Goal: Check status: Check status

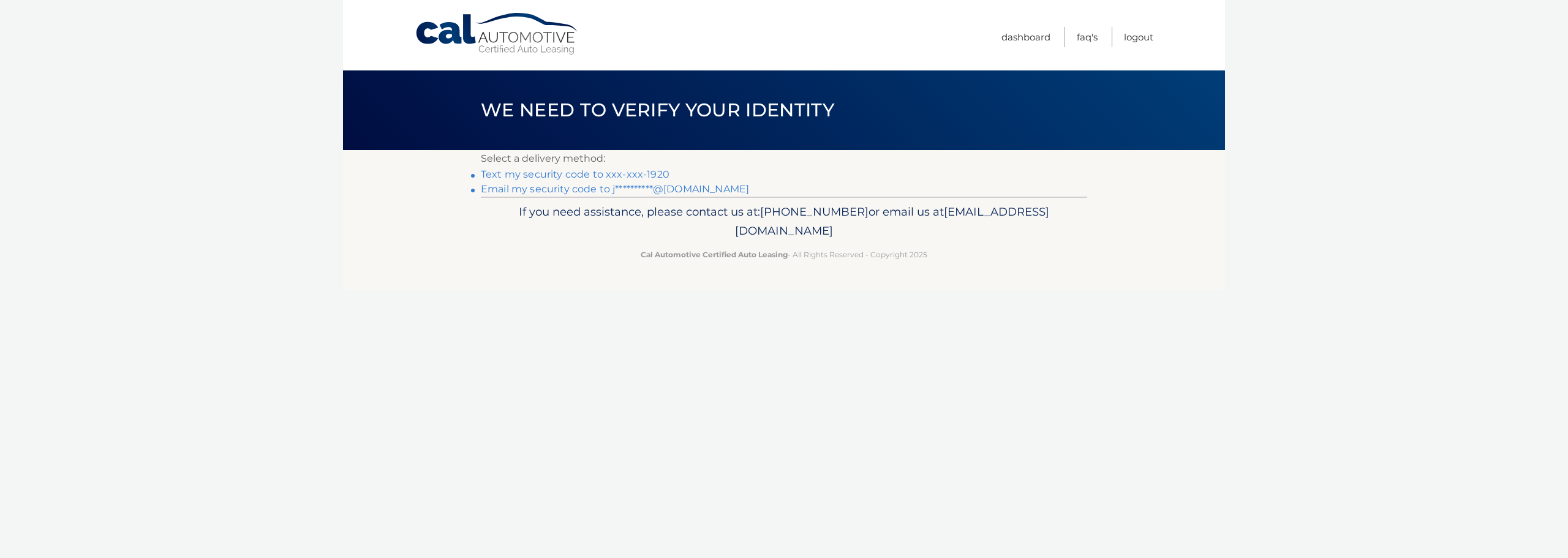
click at [601, 168] on link "Text my security code to xxx-xxx-1920" at bounding box center [575, 174] width 189 height 12
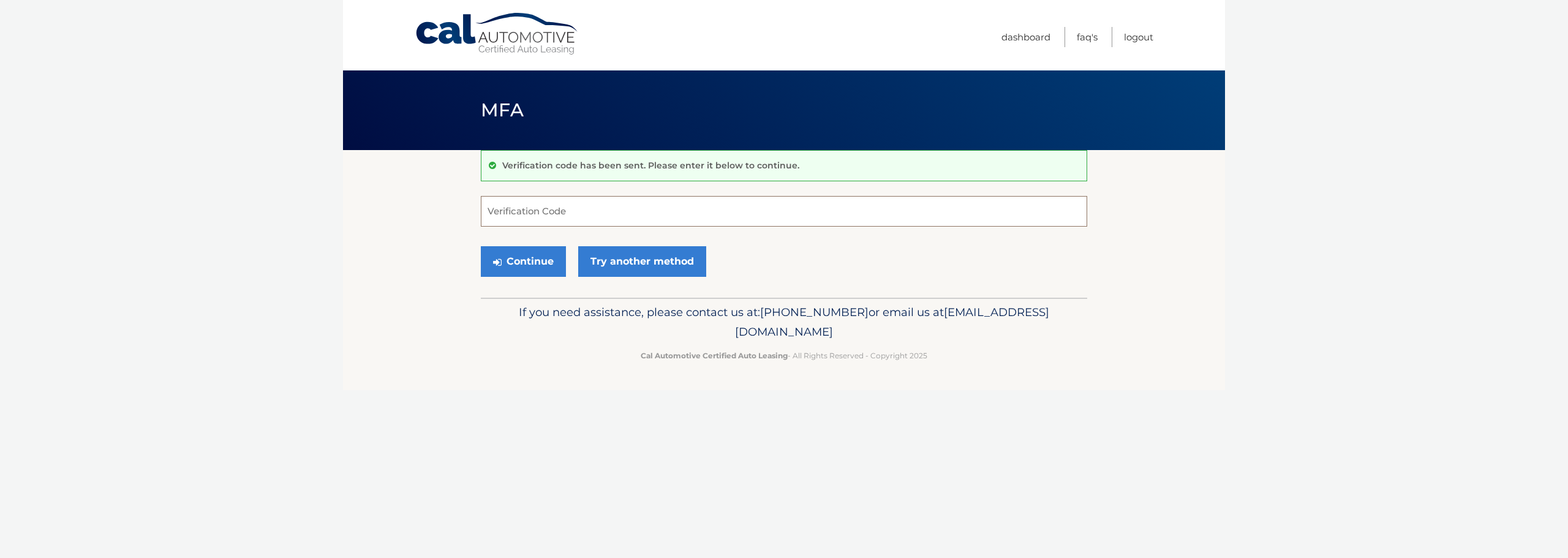
click at [560, 204] on input "Verification Code" at bounding box center [784, 211] width 606 height 31
type input "409056"
click at [543, 259] on button "Continue" at bounding box center [523, 261] width 85 height 31
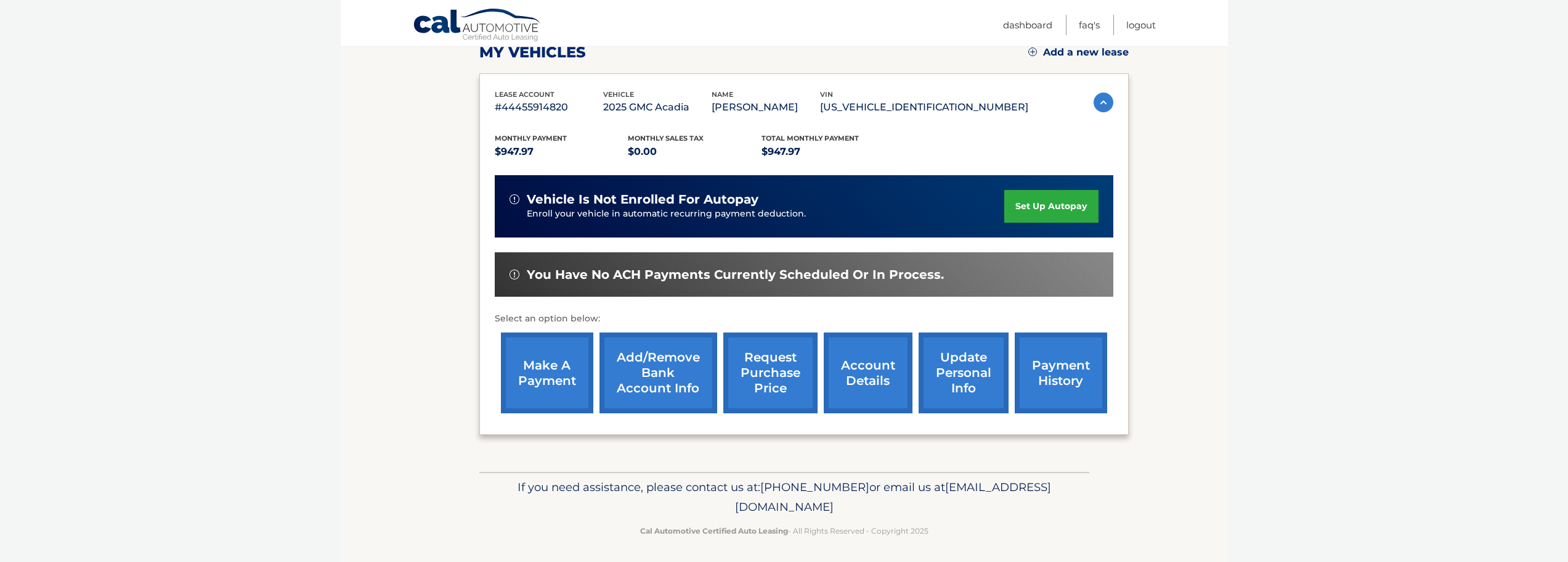
scroll to position [185, 0]
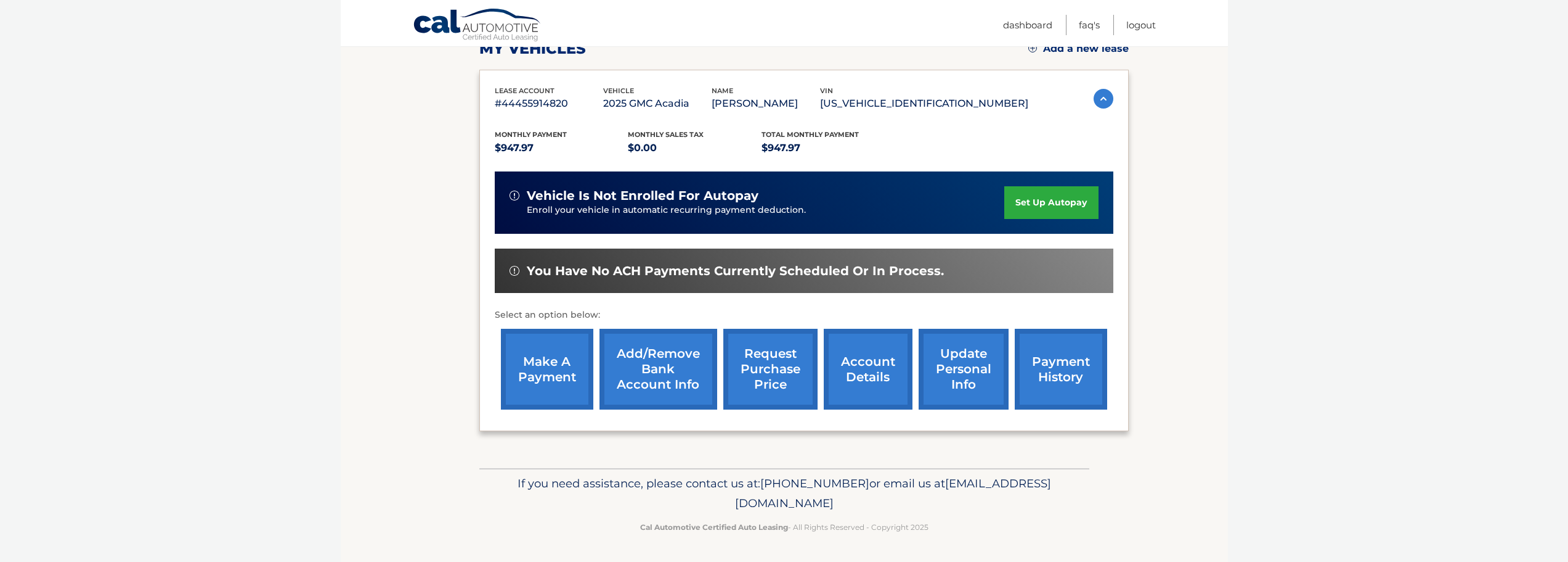
click at [852, 375] on link "account details" at bounding box center [868, 369] width 89 height 81
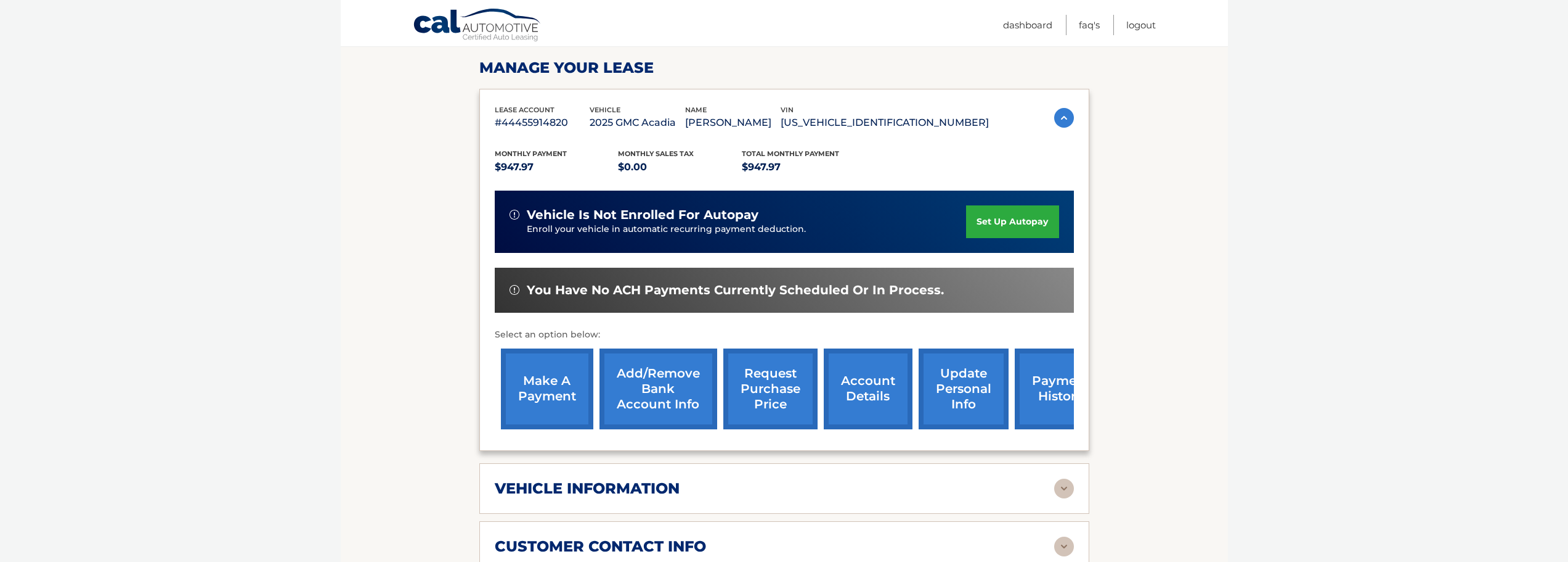
scroll to position [185, 0]
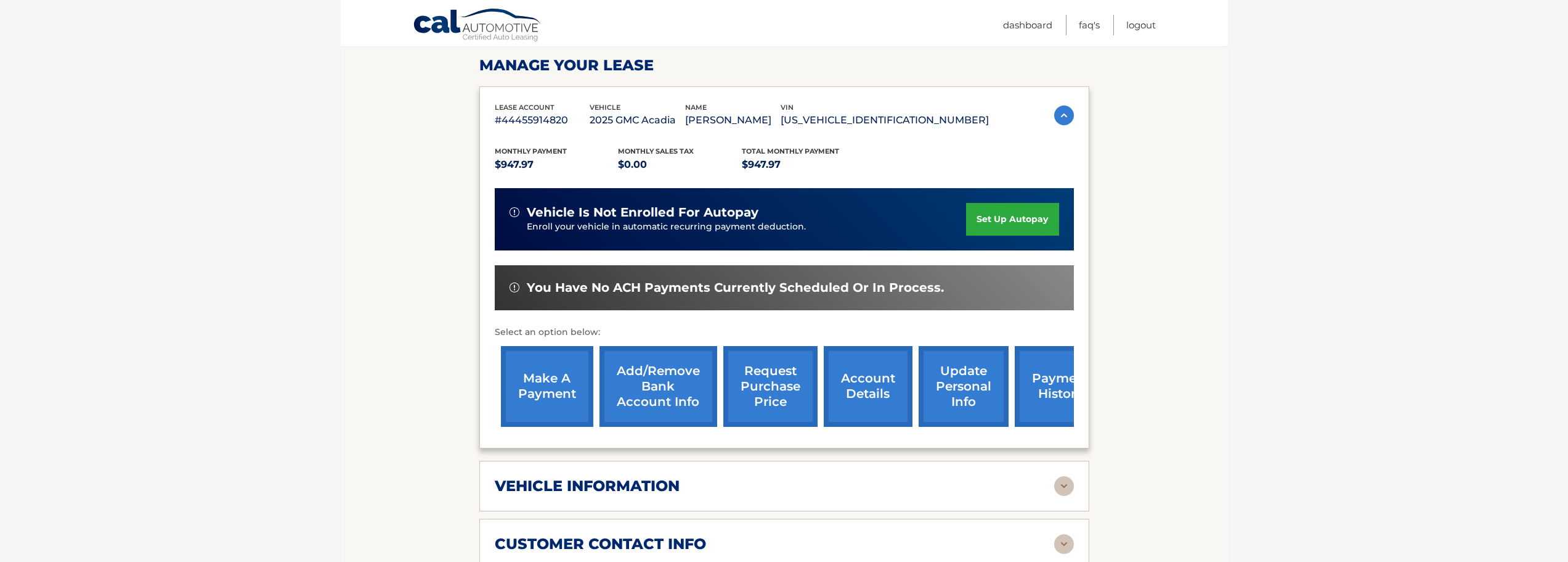
click at [1025, 482] on div "vehicle information" at bounding box center [774, 486] width 559 height 18
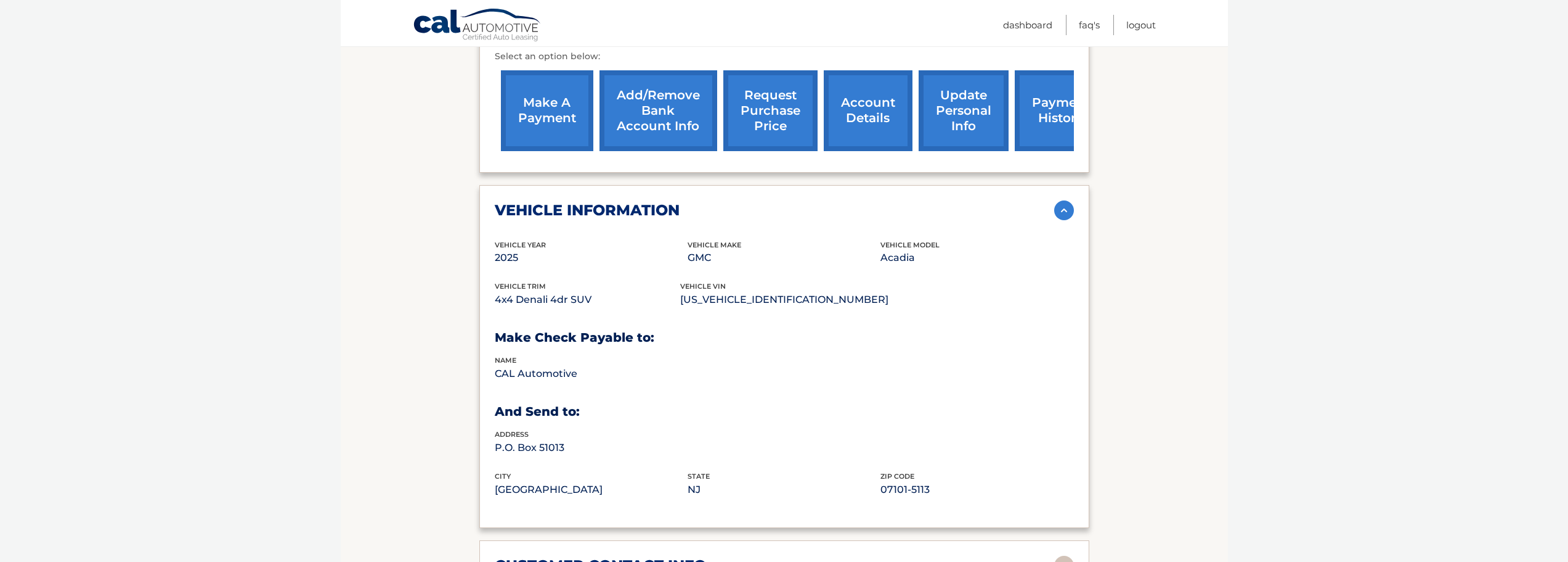
scroll to position [617, 0]
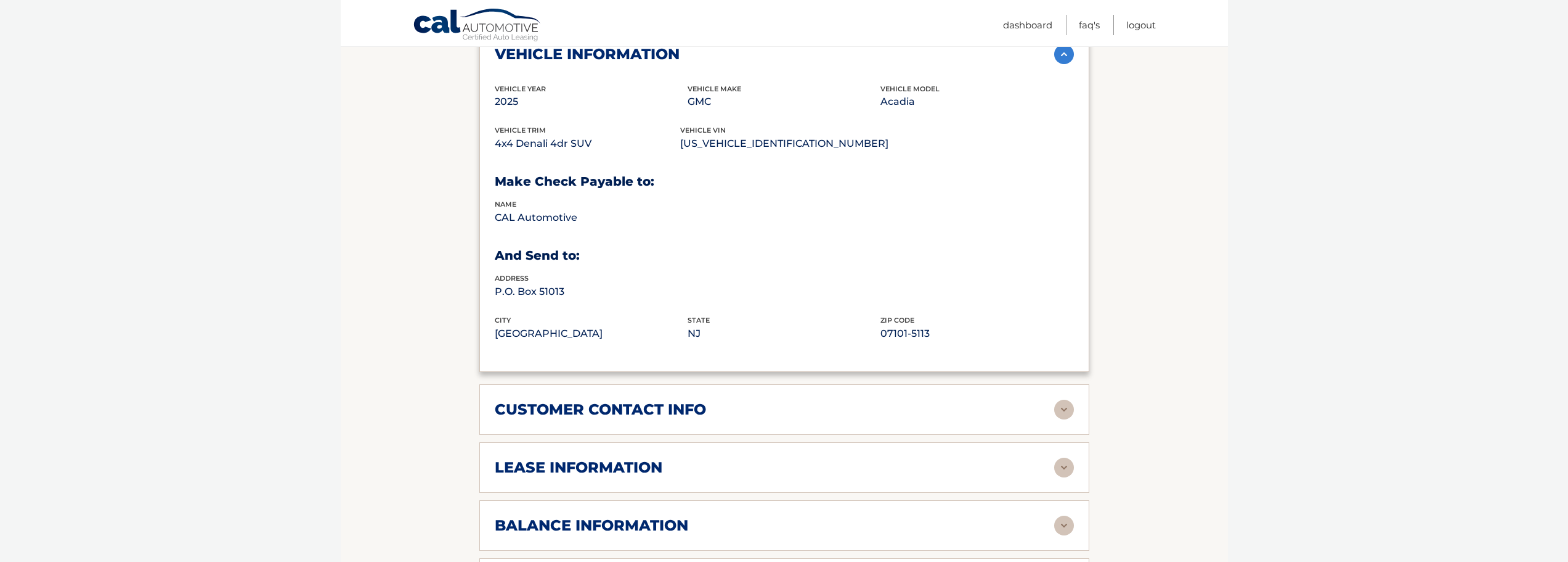
drag, startPoint x: 1047, startPoint y: 432, endPoint x: 1043, endPoint y: 424, distance: 8.9
click at [1045, 430] on div "customer contact info full name [PERSON_NAME] street address [STREET_ADDRESS] c…" at bounding box center [784, 409] width 610 height 51
click at [1047, 417] on div "customer contact info" at bounding box center [774, 409] width 559 height 18
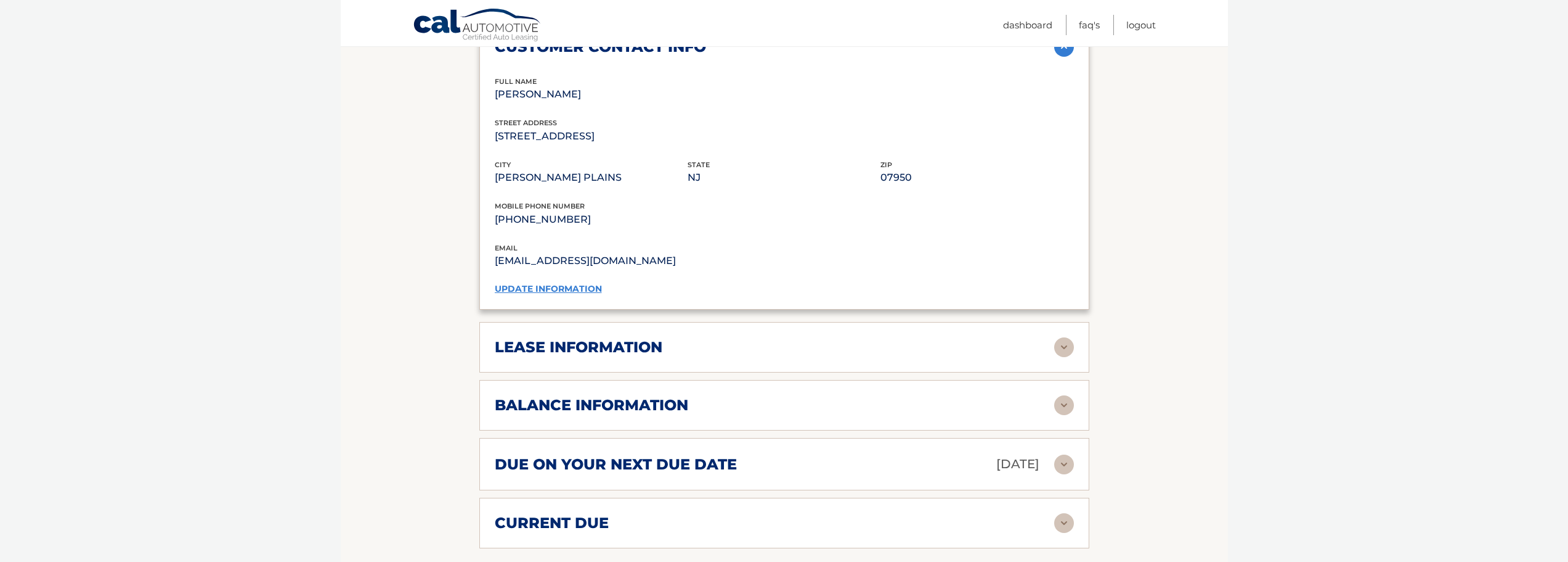
scroll to position [986, 0]
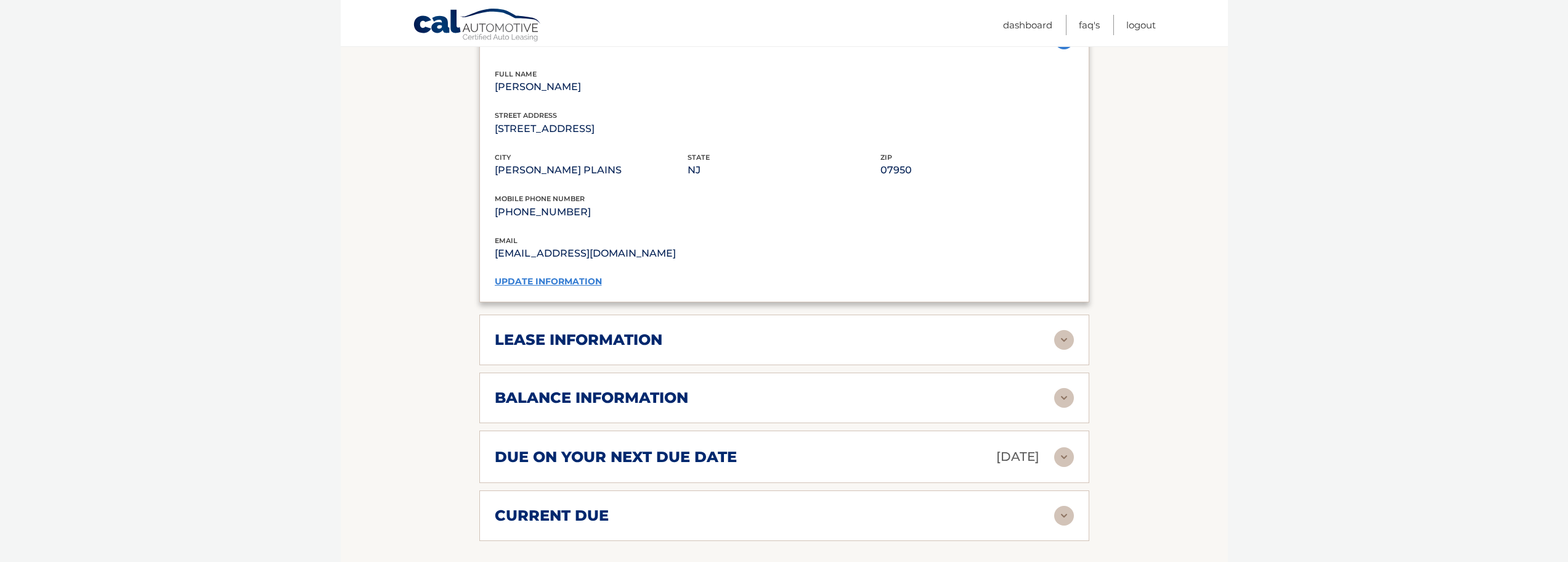
click at [1038, 335] on div "lease information" at bounding box center [774, 339] width 559 height 18
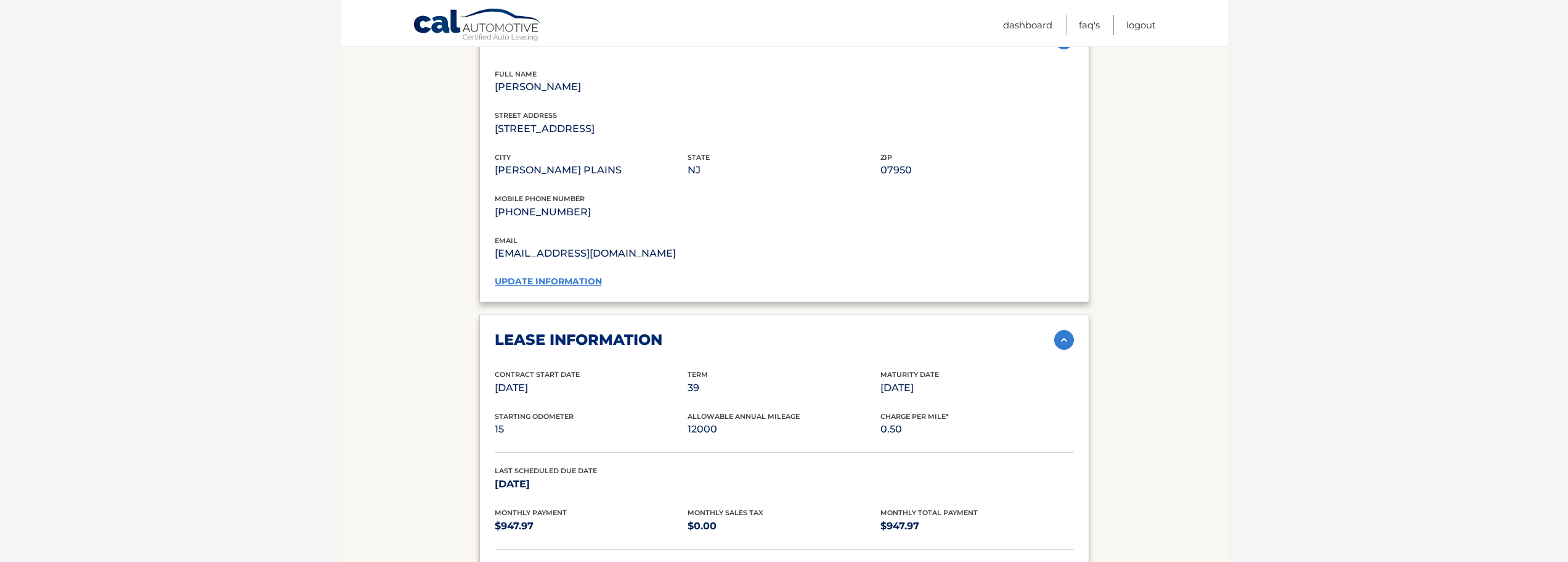
scroll to position [1172, 0]
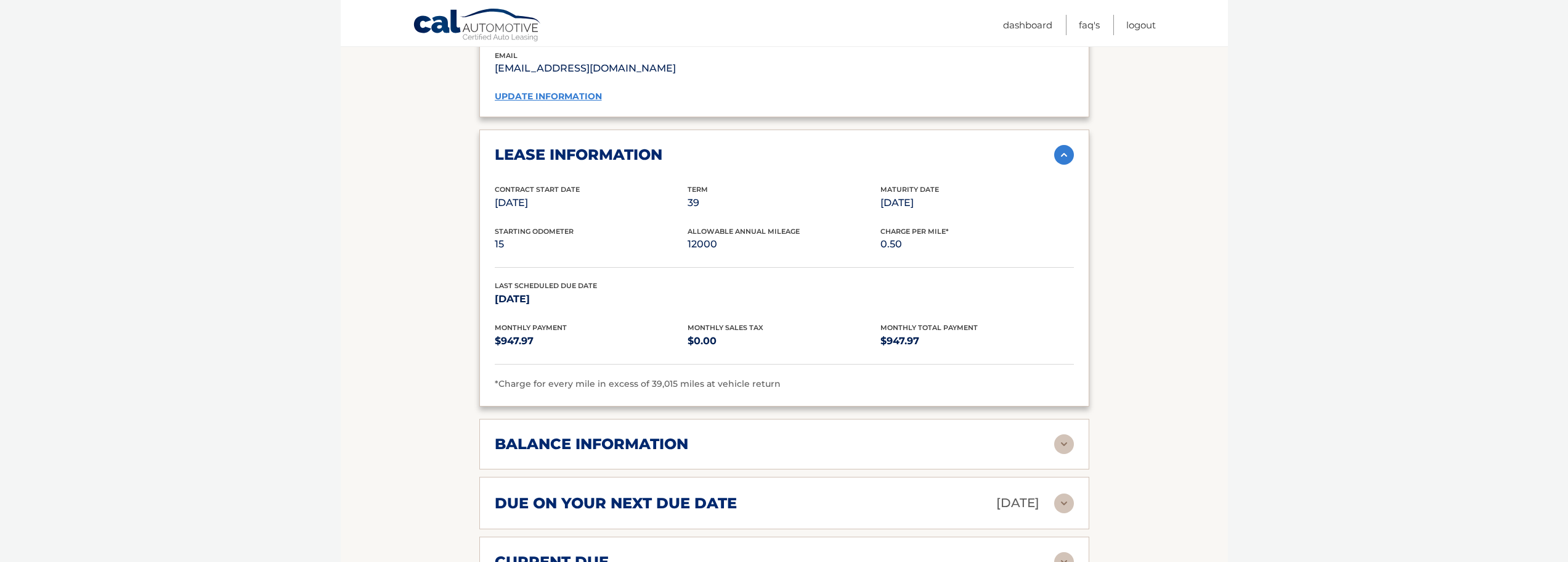
click at [976, 430] on div "balance information Payments Received 3 Payments Remaining 36 Next Payment will…" at bounding box center [784, 444] width 610 height 51
click at [1060, 444] on img at bounding box center [1064, 444] width 20 height 20
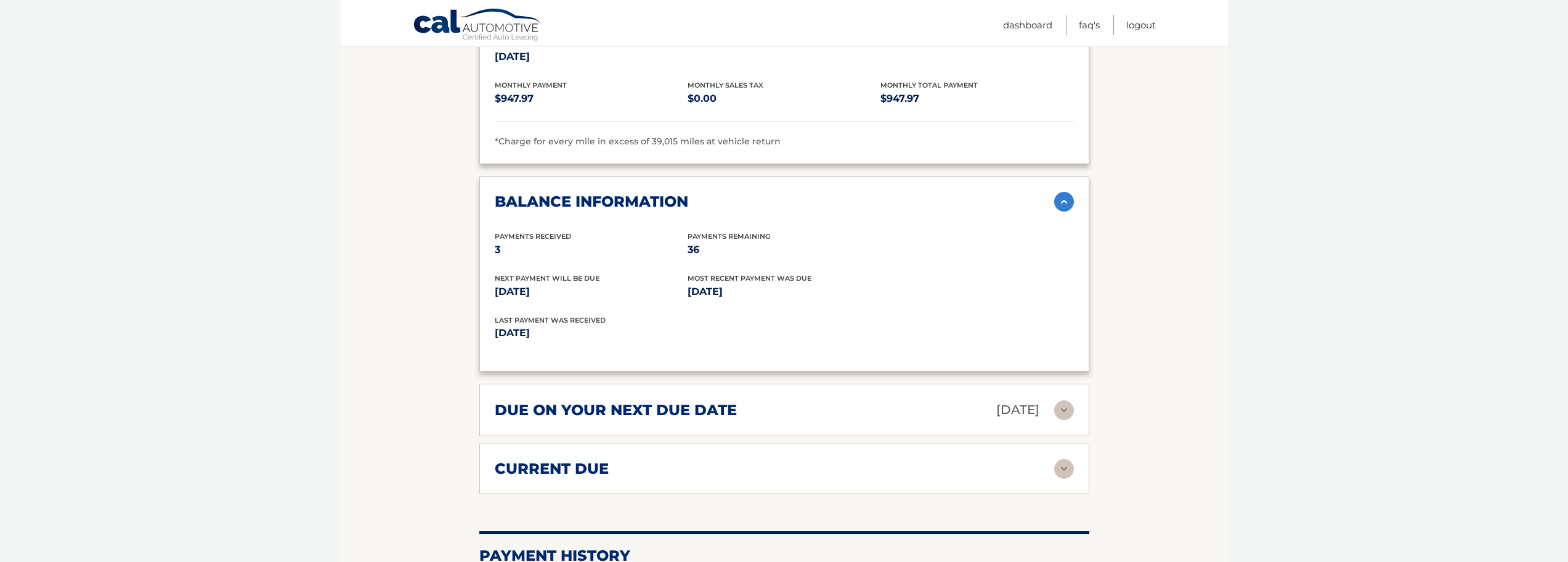
scroll to position [1418, 0]
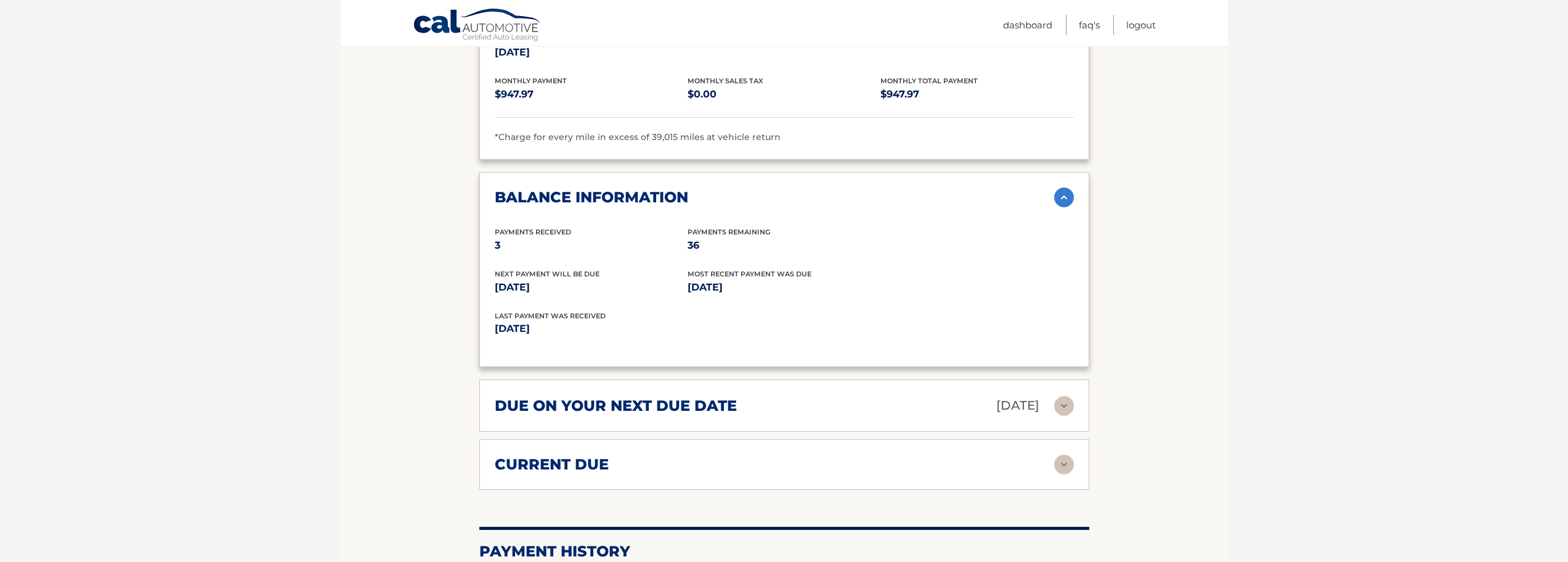
click at [996, 403] on p "[DATE]" at bounding box center [1018, 405] width 43 height 21
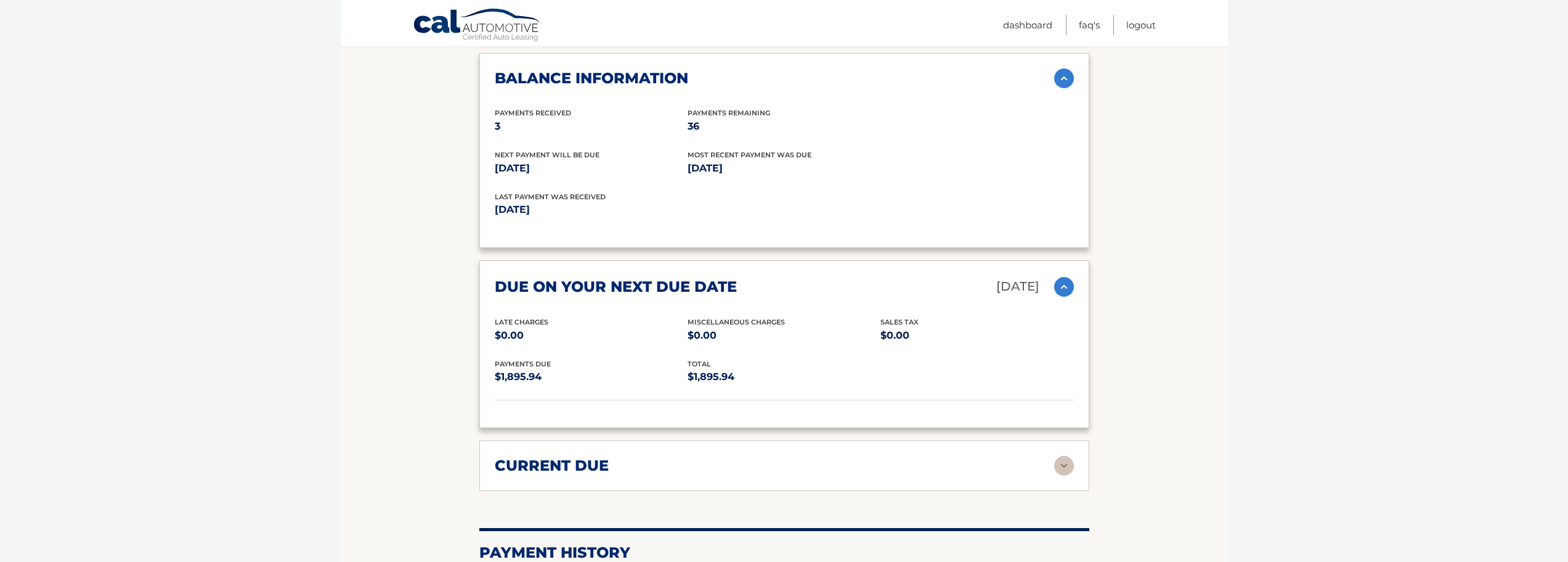
scroll to position [1541, 0]
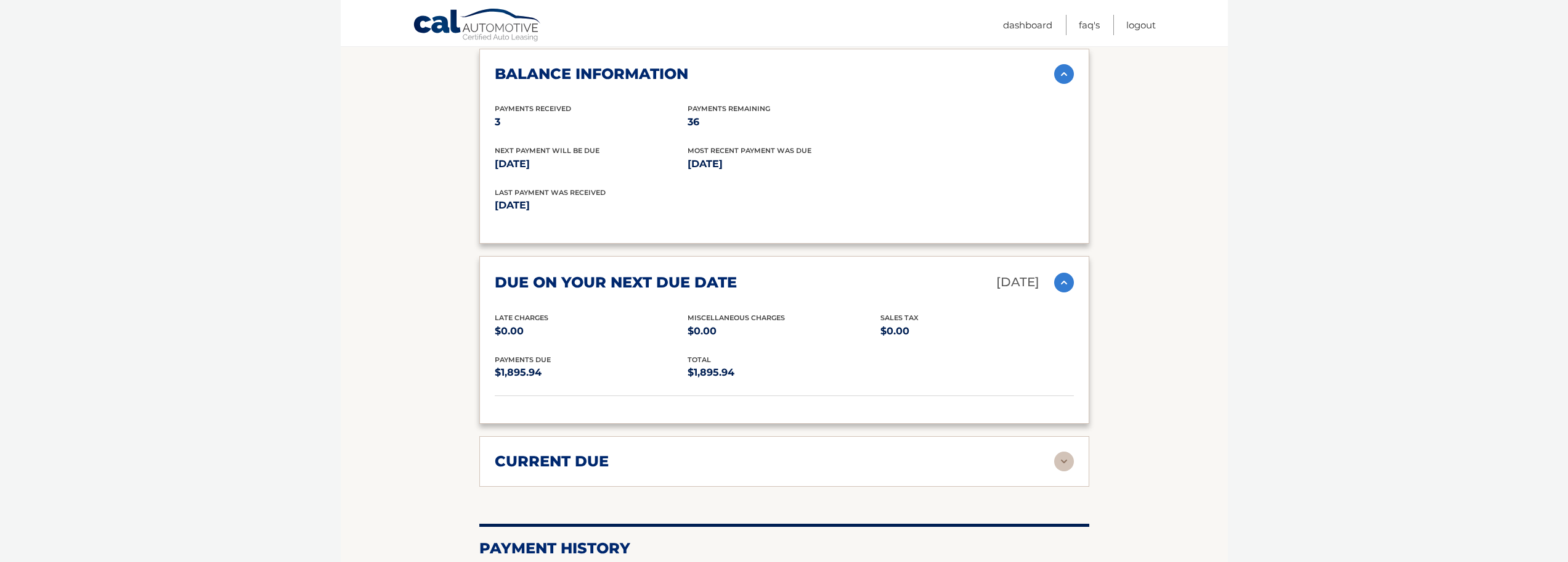
click at [1078, 463] on div "current due Late Charges $0.00 Miscelleneous Charges* $0.00 Sales Tax $0.00 pay…" at bounding box center [784, 461] width 610 height 51
click at [1062, 462] on img at bounding box center [1064, 461] width 20 height 20
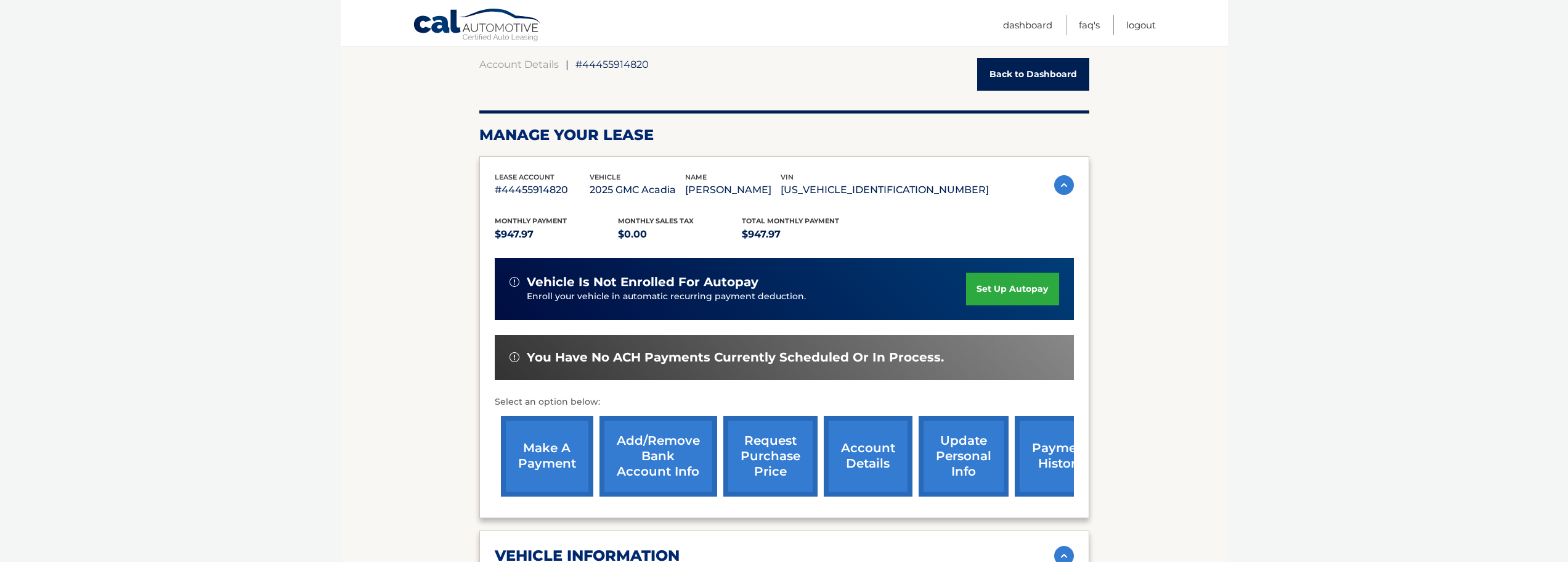
scroll to position [123, 0]
